Goal: Find specific page/section: Find specific page/section

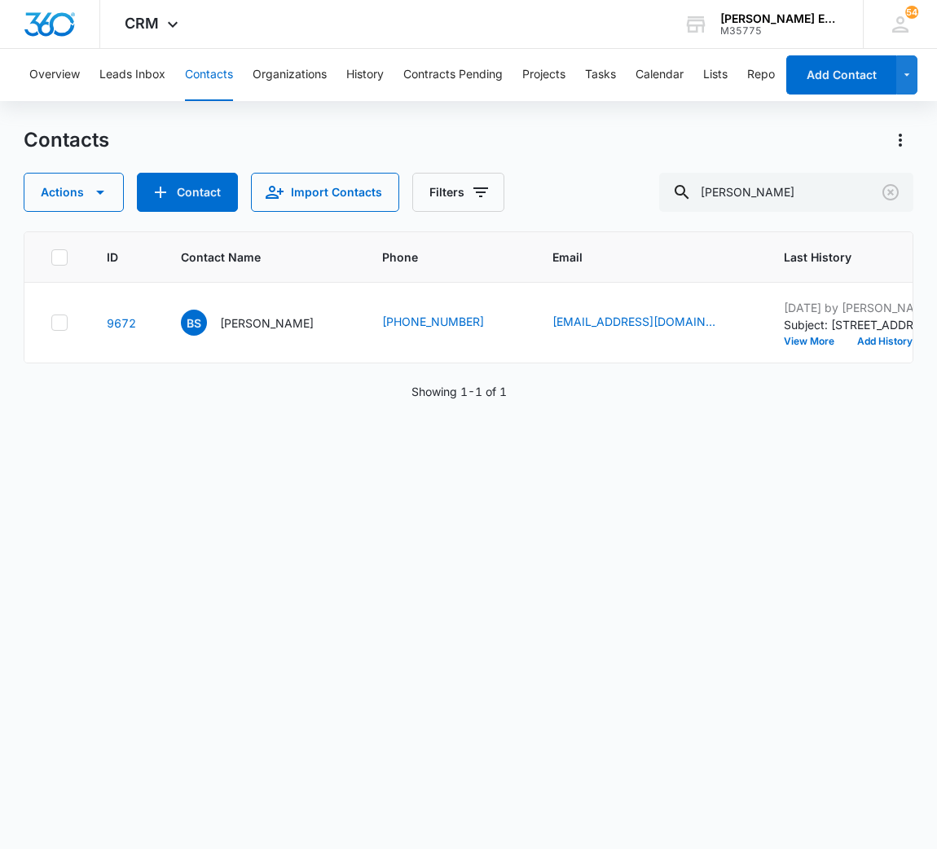
click at [763, 179] on input "[PERSON_NAME]" at bounding box center [786, 192] width 254 height 39
type input "T"
click at [766, 687] on div "ID Contact Name Phone Email Last History Assigned To Contact Type Contact Statu…" at bounding box center [469, 529] width 890 height 596
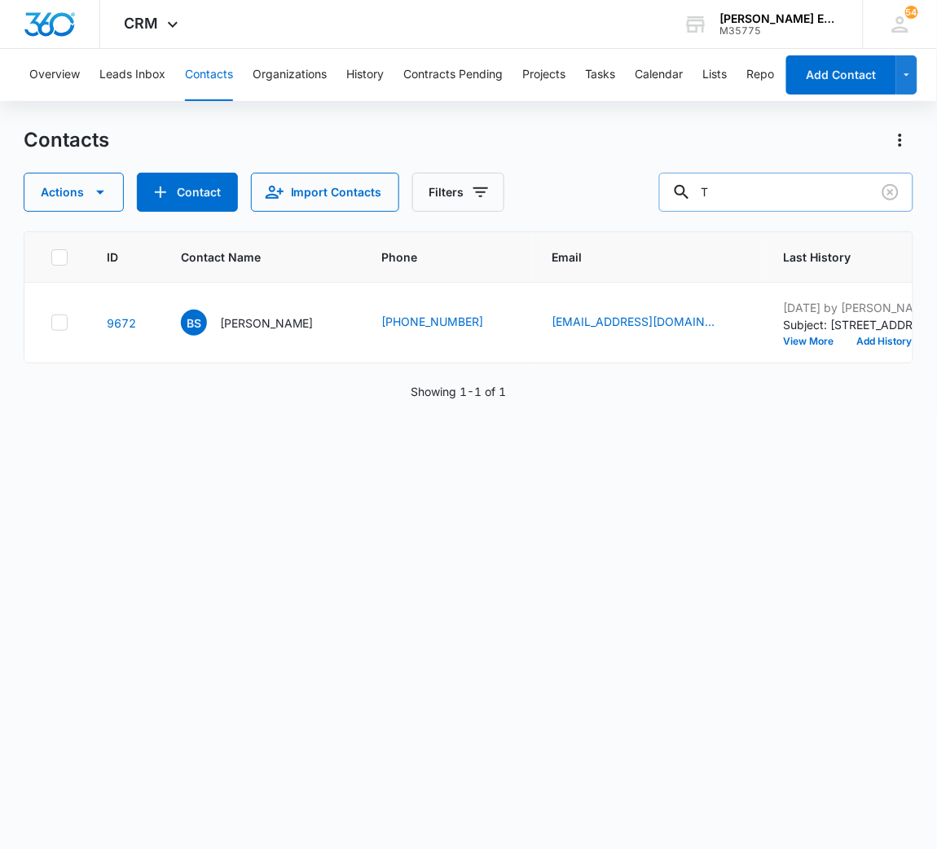
click at [786, 189] on input "T" at bounding box center [786, 192] width 254 height 39
type input "freint"
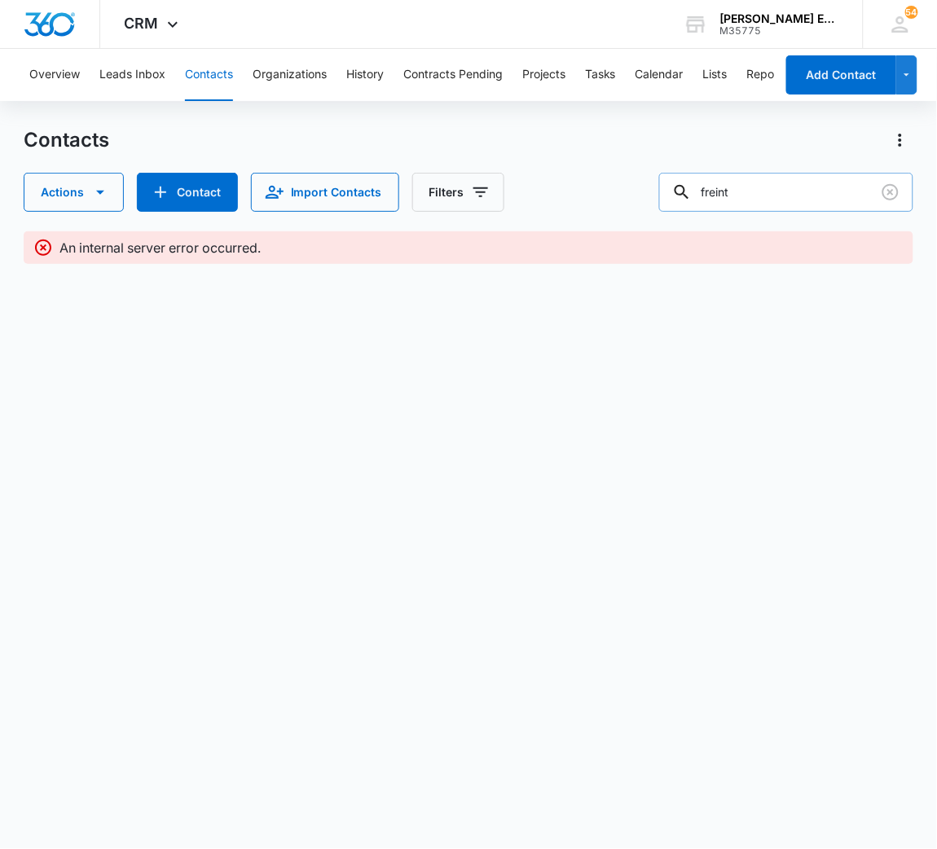
click at [729, 190] on input "freint" at bounding box center [786, 192] width 254 height 39
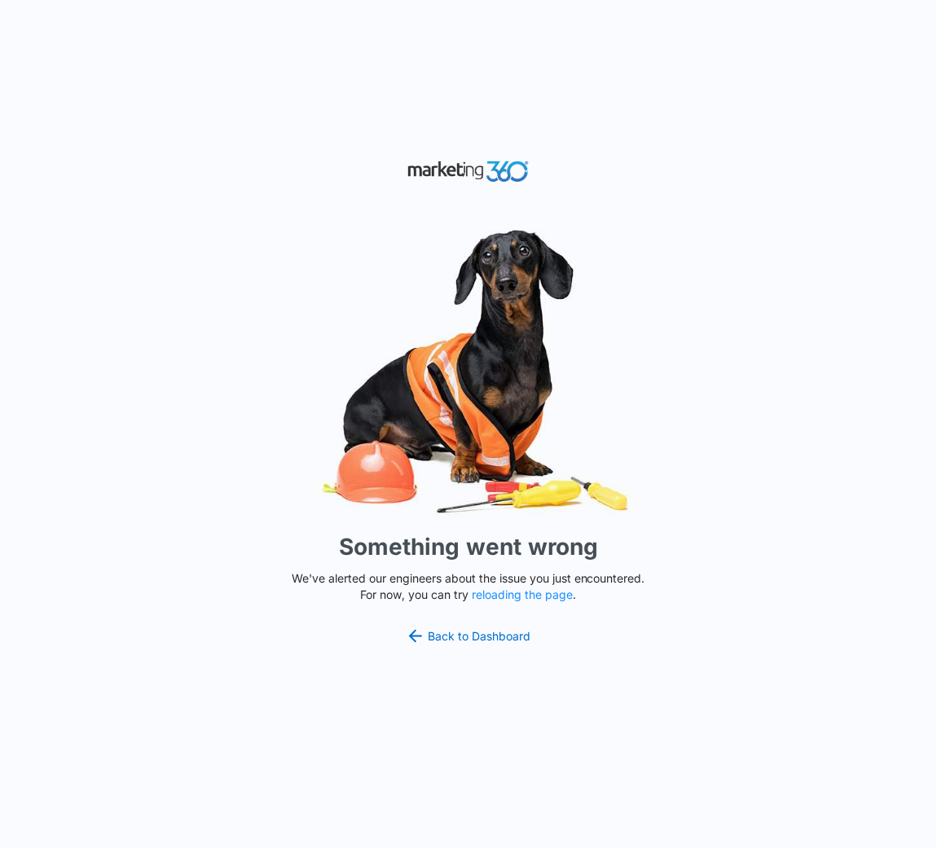
click at [453, 625] on div "Something went wrong We've alerted our engineers about the issue you just encou…" at bounding box center [468, 424] width 937 height 849
click at [453, 637] on link "Back to Dashboard" at bounding box center [468, 636] width 125 height 20
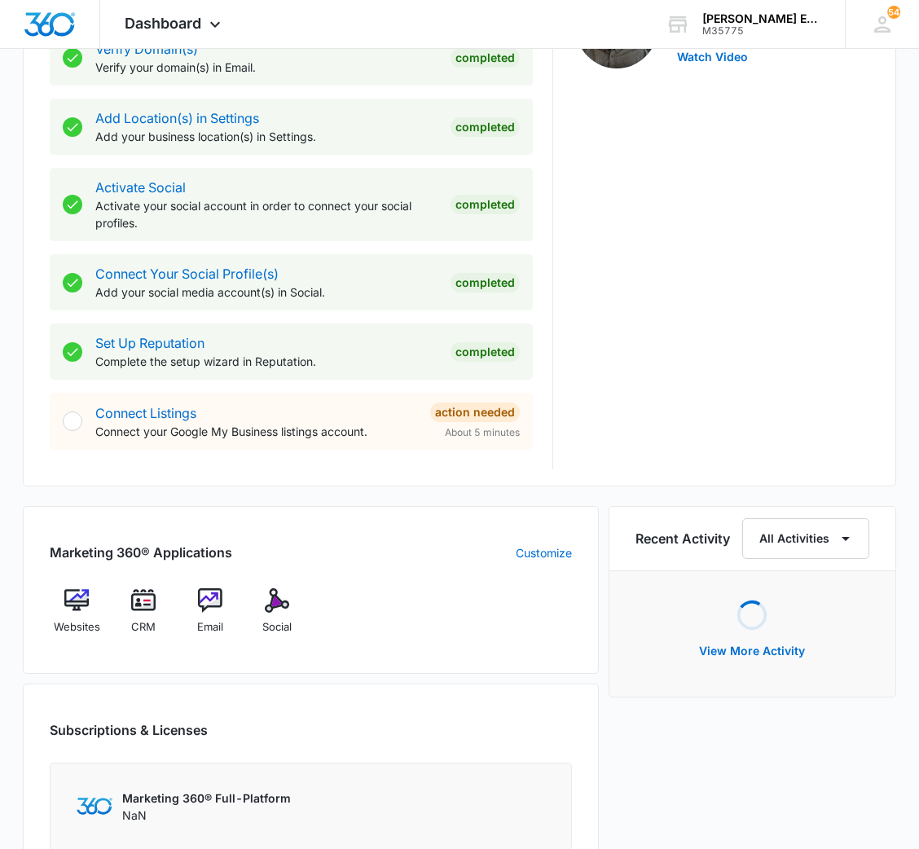
scroll to position [632, 0]
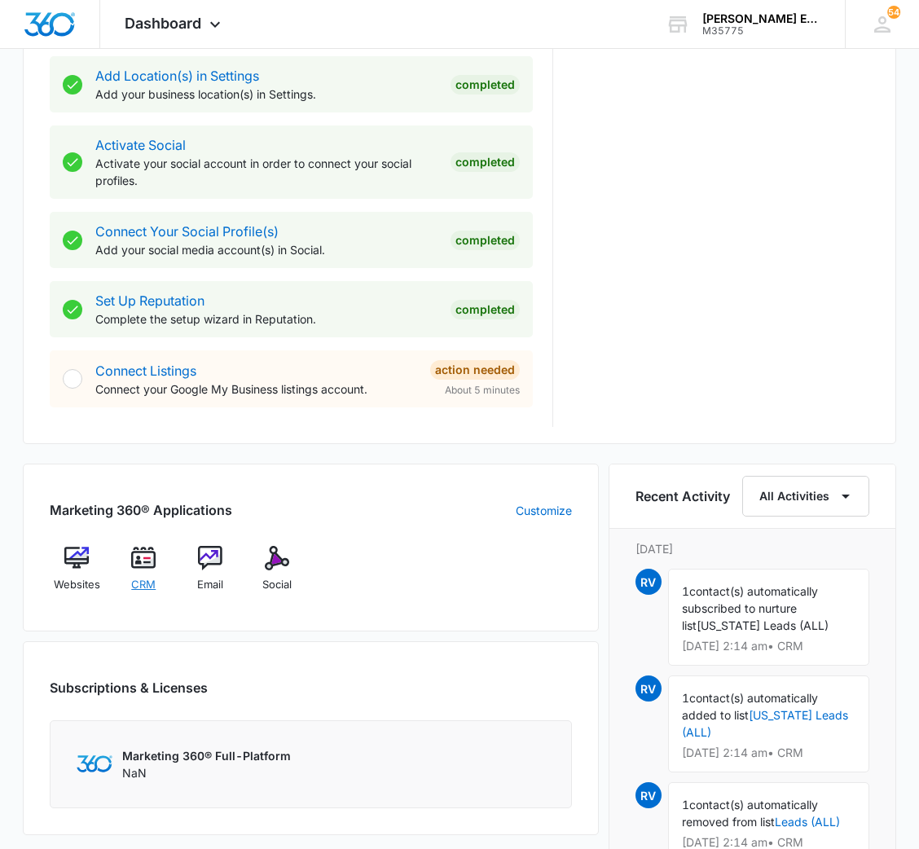
click at [145, 564] on img at bounding box center [143, 558] width 24 height 24
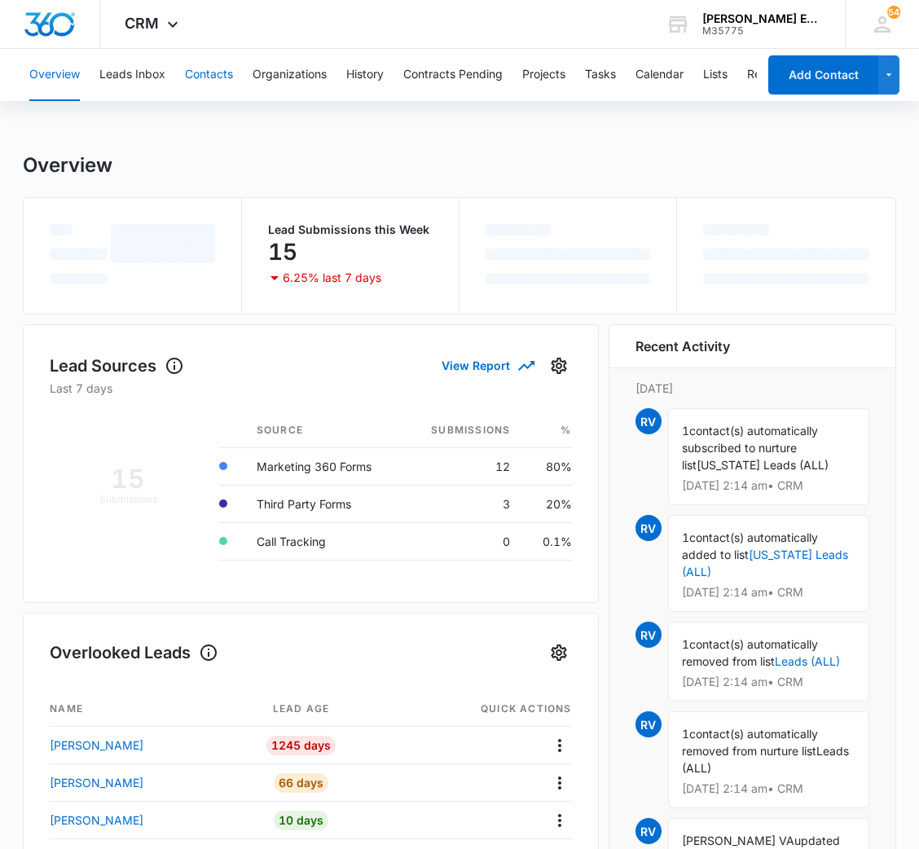
click at [207, 70] on button "Contacts" at bounding box center [209, 75] width 48 height 52
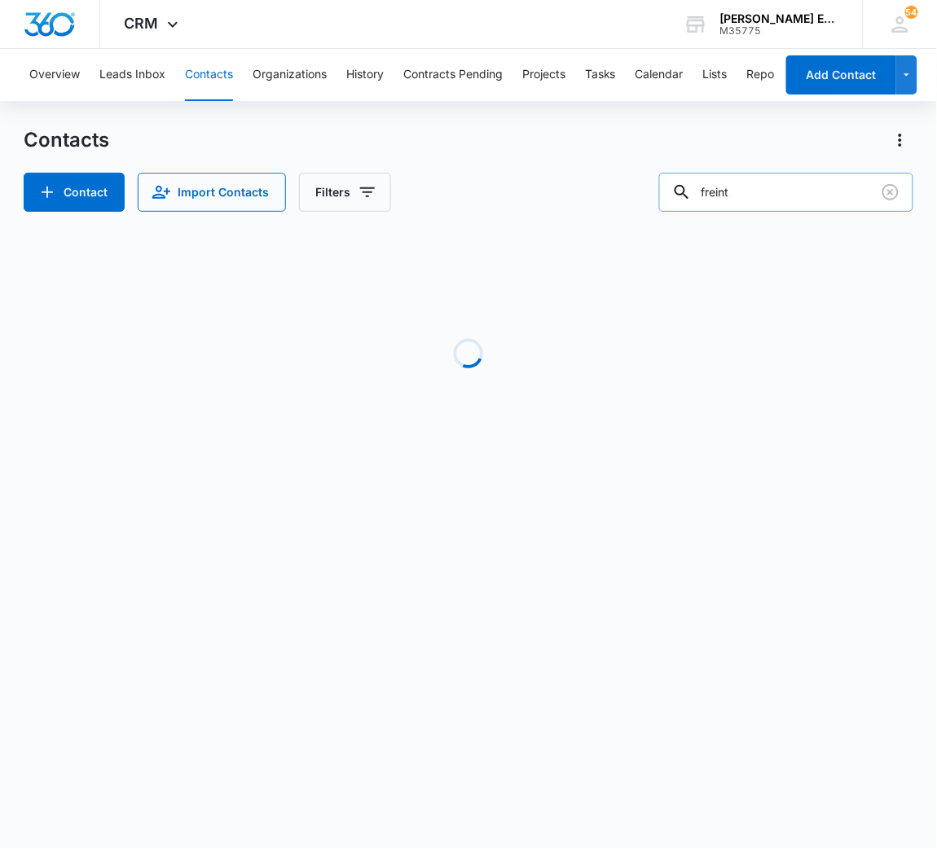
click at [764, 182] on input "freint" at bounding box center [786, 192] width 254 height 39
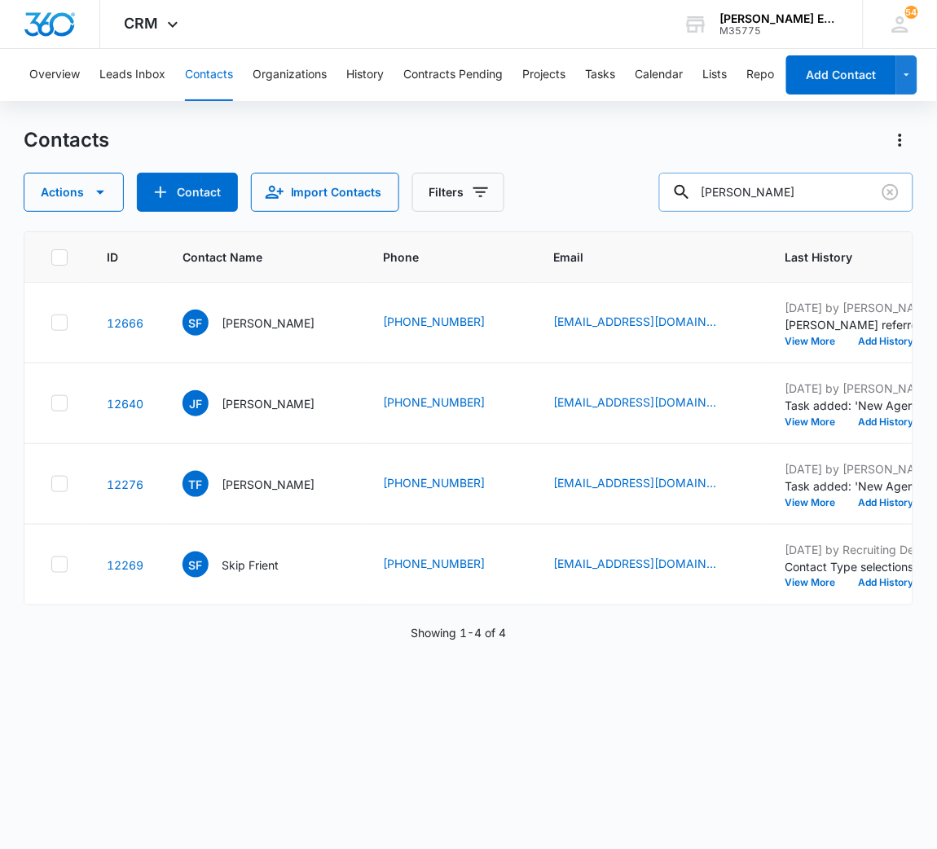
type input "[PERSON_NAME]"
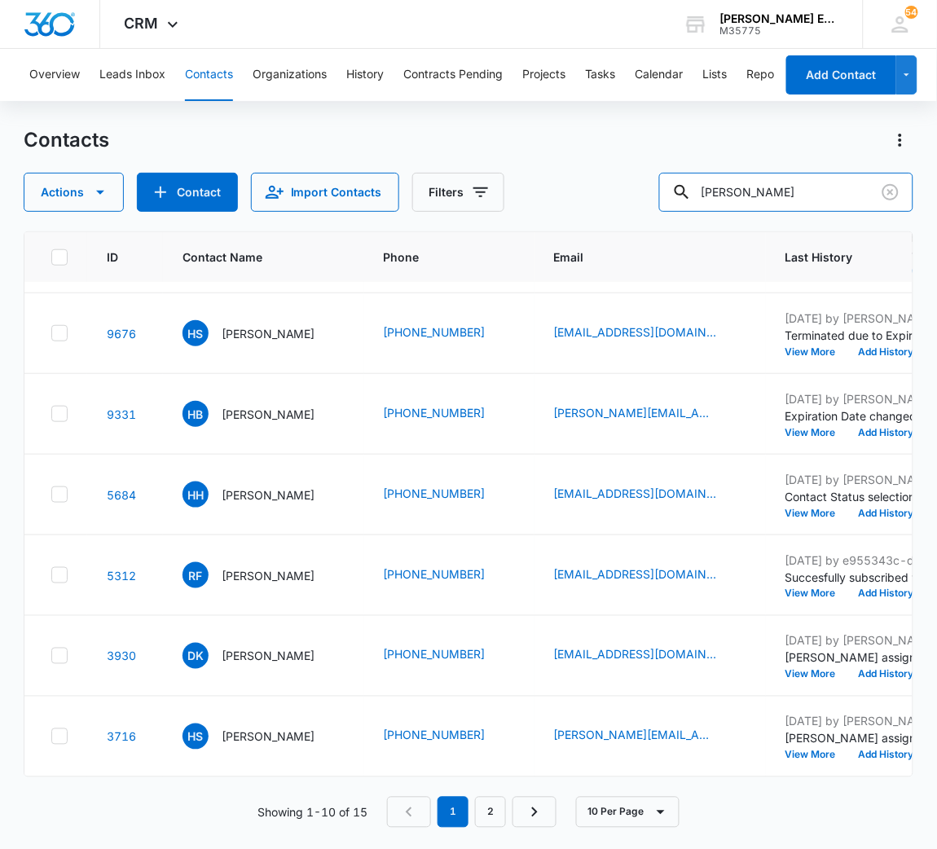
scroll to position [505, 0]
